Goal: Check status: Check status

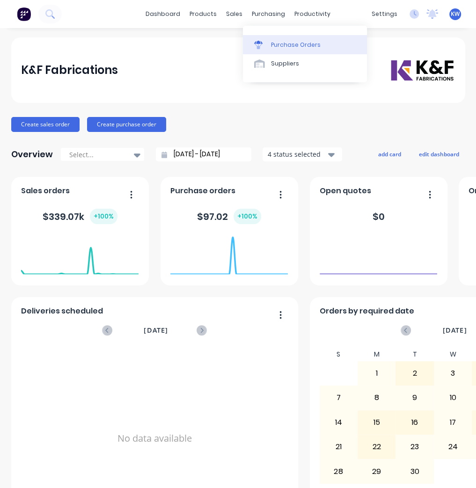
click at [282, 41] on div "Purchase Orders" at bounding box center [296, 45] width 50 height 8
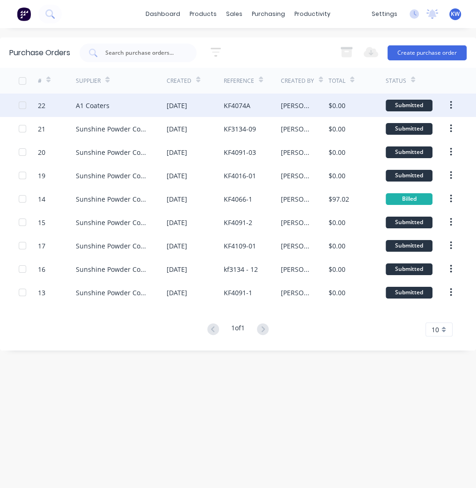
click at [222, 110] on div "[DATE]" at bounding box center [195, 105] width 57 height 23
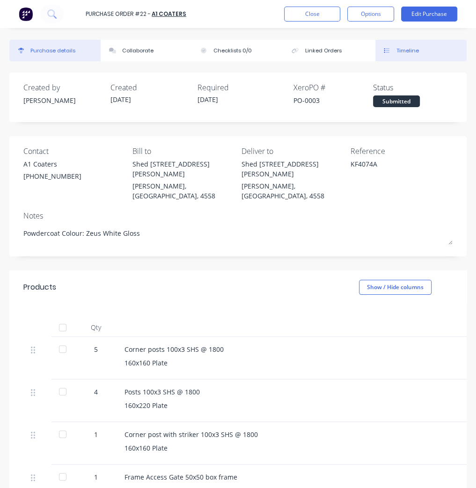
click at [387, 46] on button "Timeline" at bounding box center [420, 51] width 91 height 22
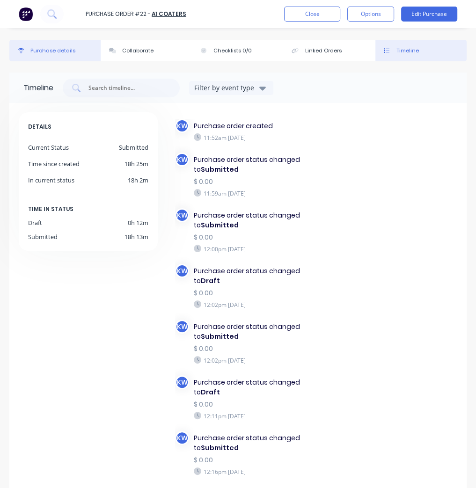
click at [66, 53] on div "Purchase details" at bounding box center [52, 51] width 45 height 8
type textarea "x"
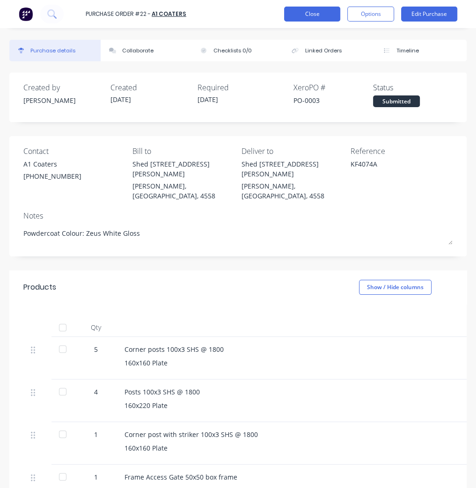
click at [318, 15] on button "Close" at bounding box center [312, 14] width 56 height 15
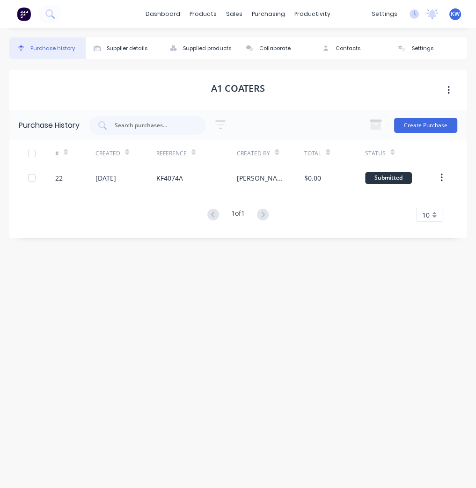
click at [355, 268] on div "Purchase history Supplier details Supplied products Collaborate Contacts Settin…" at bounding box center [237, 253] width 457 height 432
